Goal: Task Accomplishment & Management: Use online tool/utility

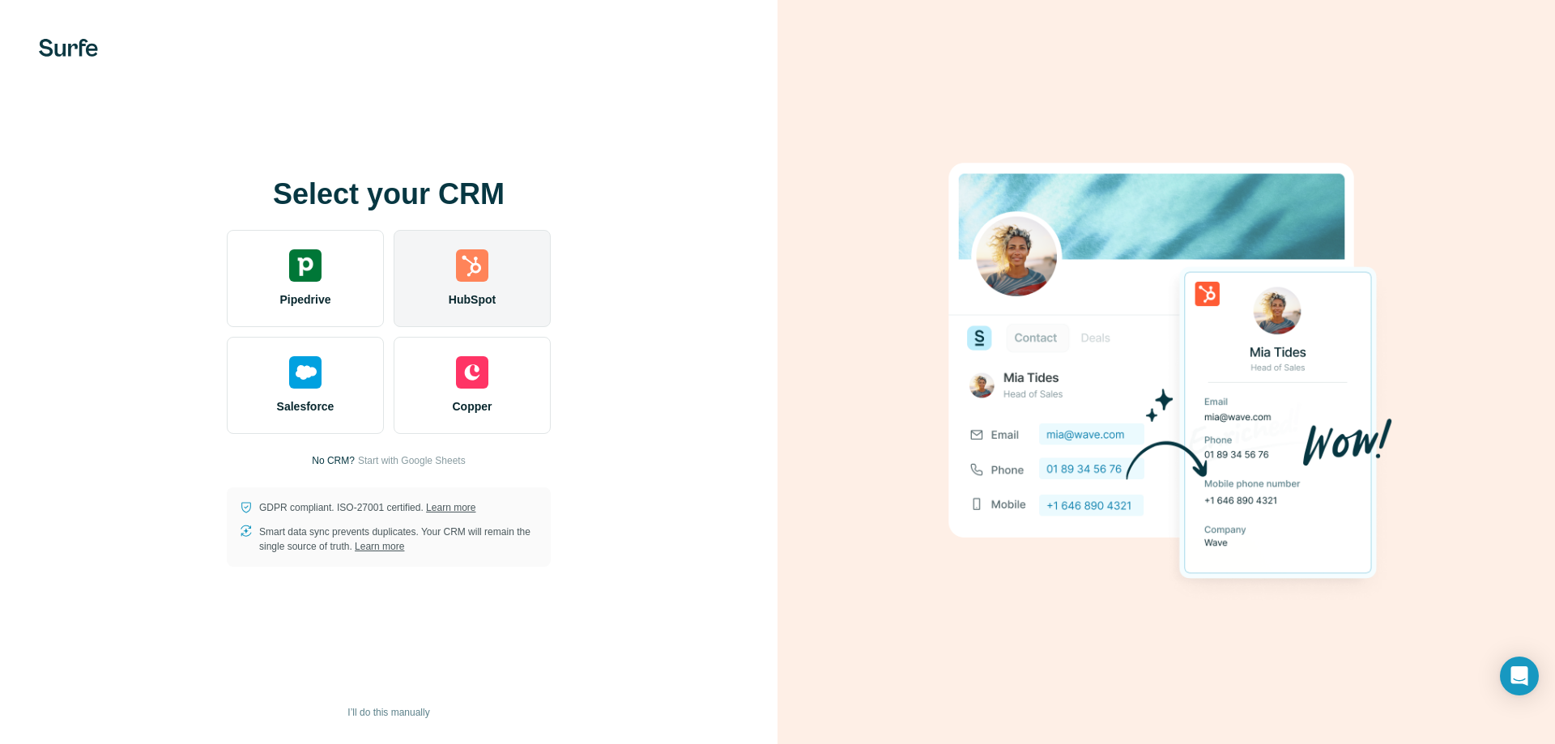
click at [477, 279] on img at bounding box center [472, 265] width 32 height 32
click at [499, 274] on div "HubSpot" at bounding box center [472, 278] width 157 height 97
click at [482, 267] on img at bounding box center [472, 265] width 32 height 32
click at [451, 272] on div "HubSpot" at bounding box center [472, 278] width 157 height 97
